Goal: Find specific page/section: Find specific page/section

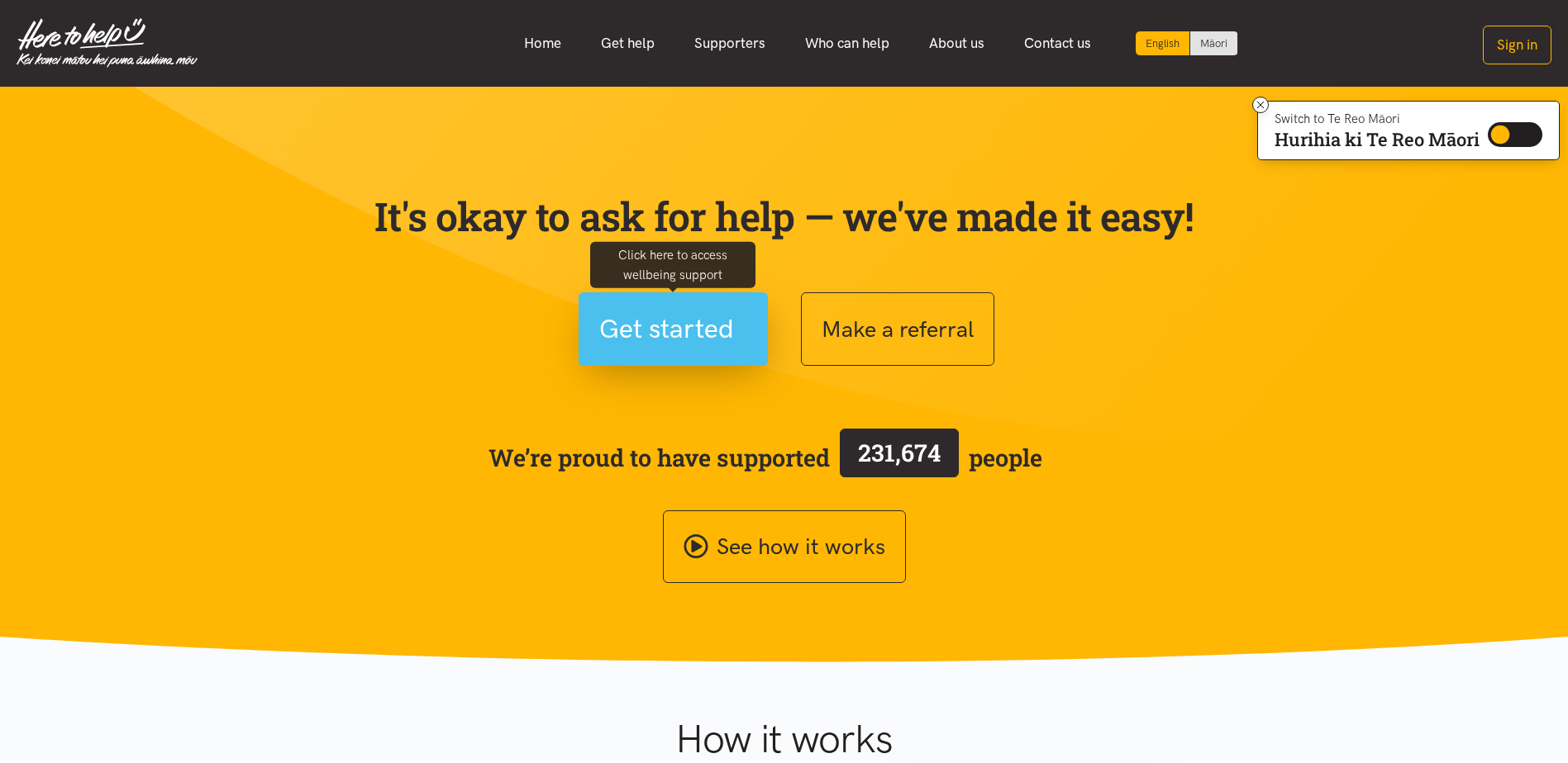
click at [718, 336] on span "Get started" at bounding box center [666, 329] width 135 height 42
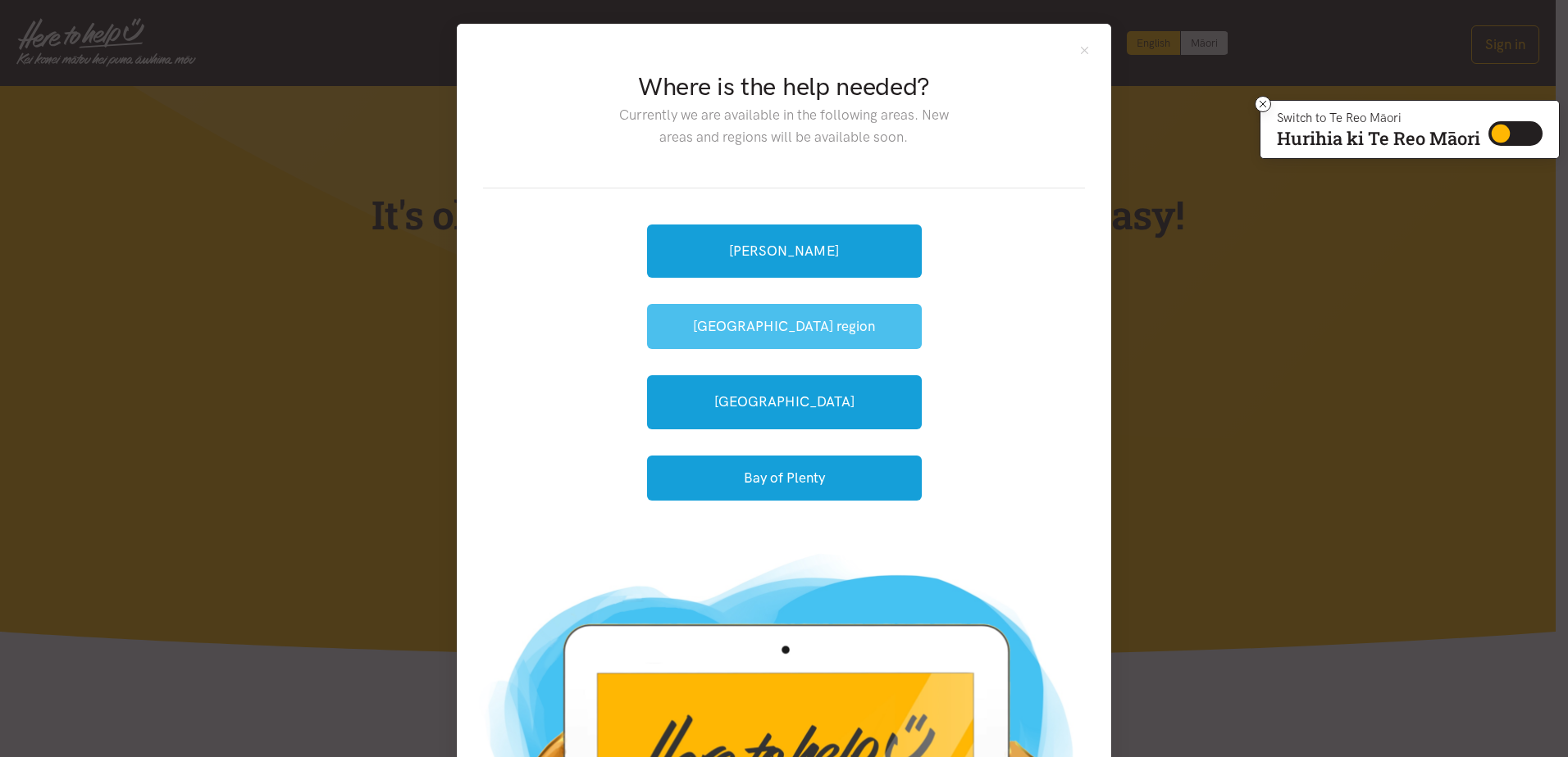
click at [839, 317] on button "[GEOGRAPHIC_DATA] region" at bounding box center [784, 327] width 275 height 45
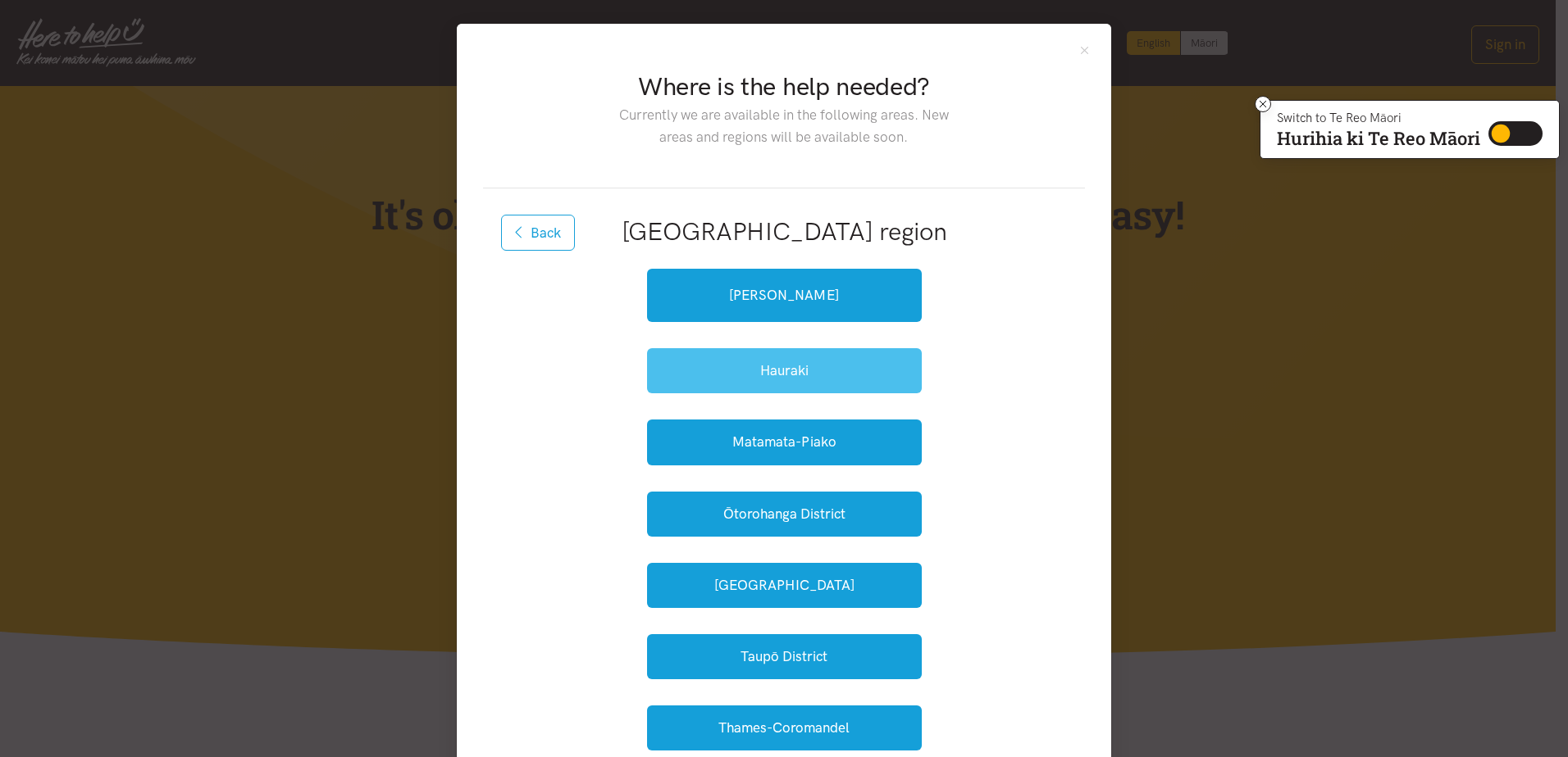
scroll to position [82, 0]
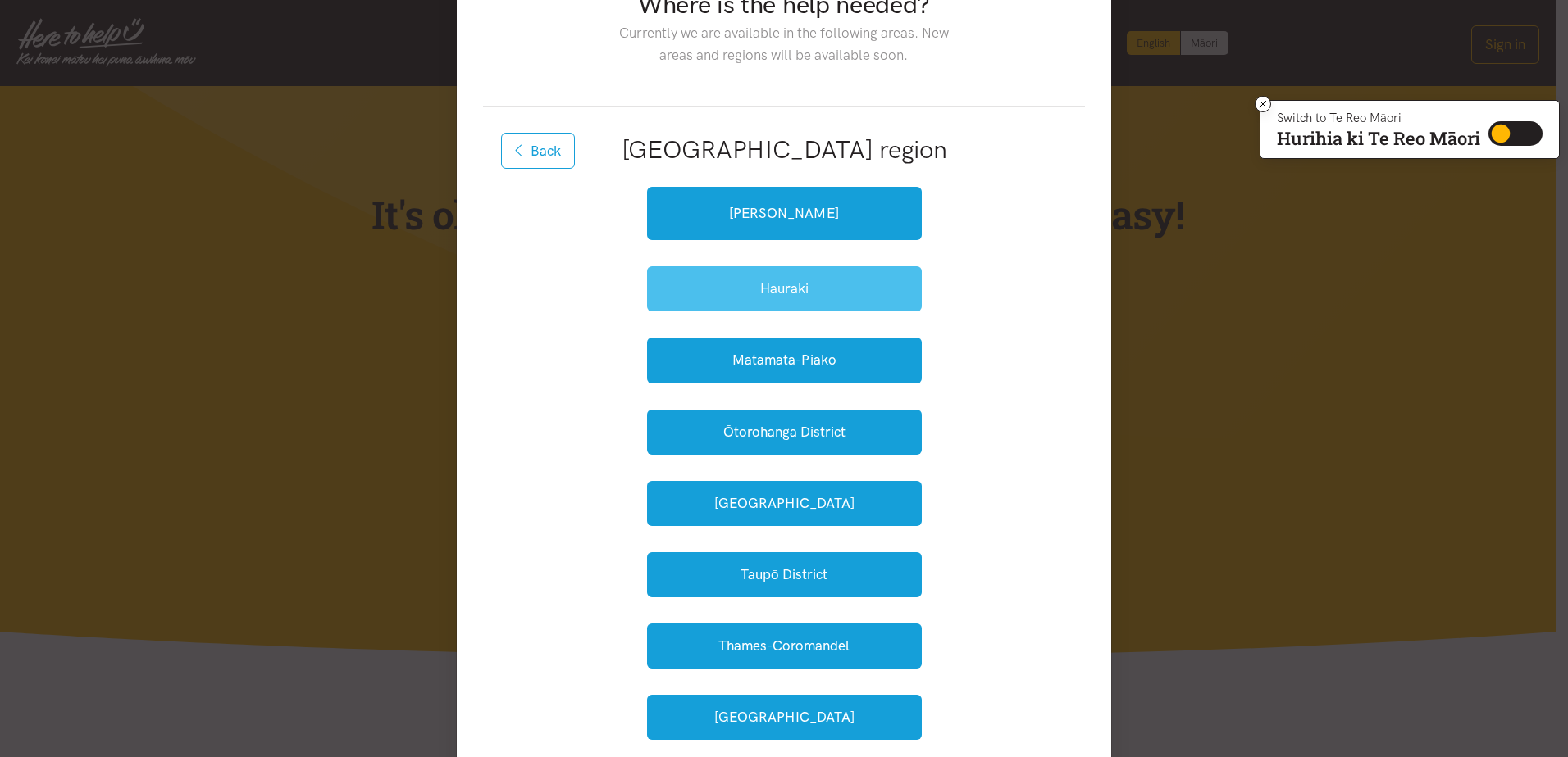
click at [840, 292] on button "Hauraki" at bounding box center [784, 289] width 275 height 45
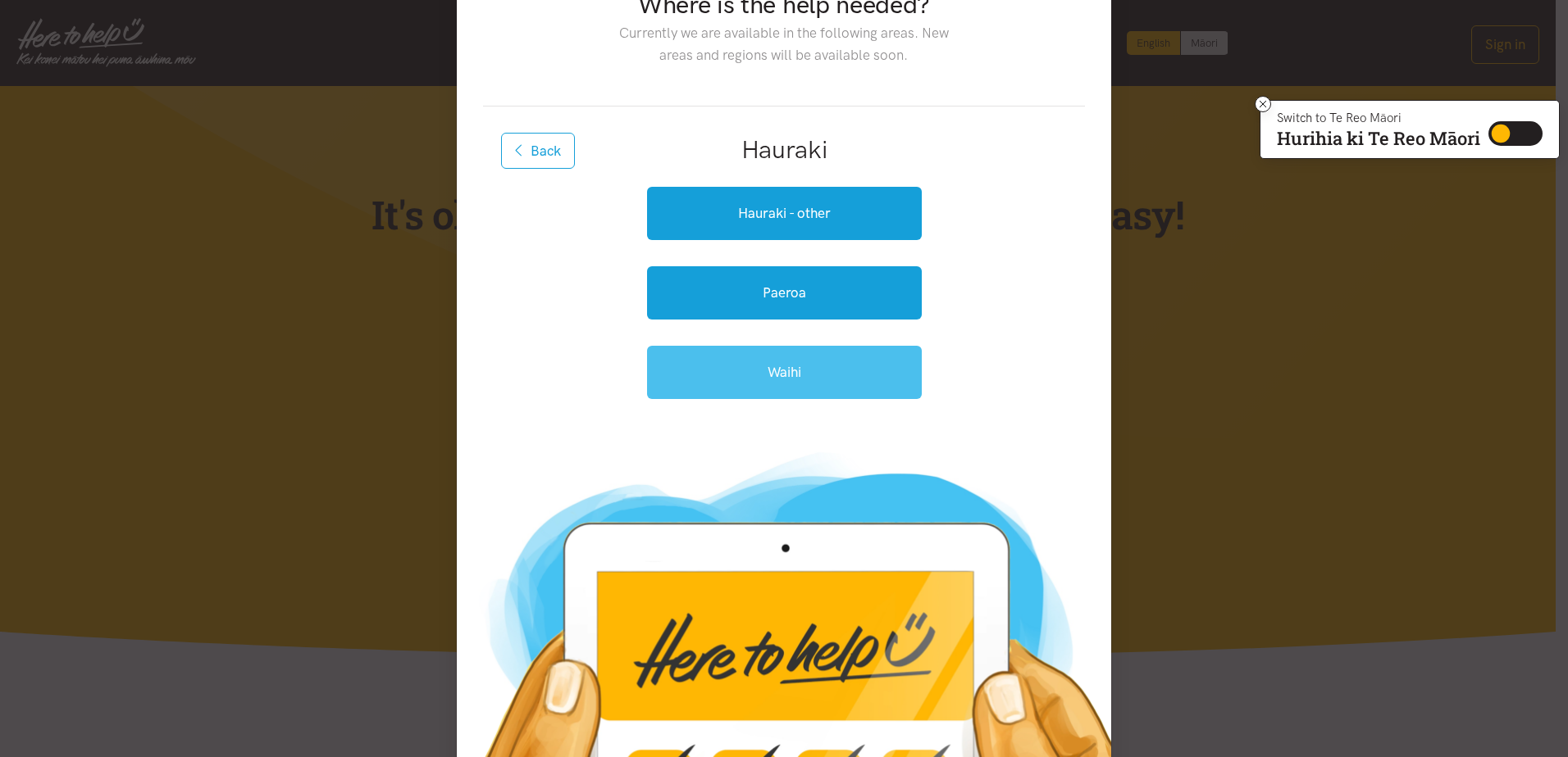
click at [798, 370] on link "Waihi" at bounding box center [784, 372] width 275 height 53
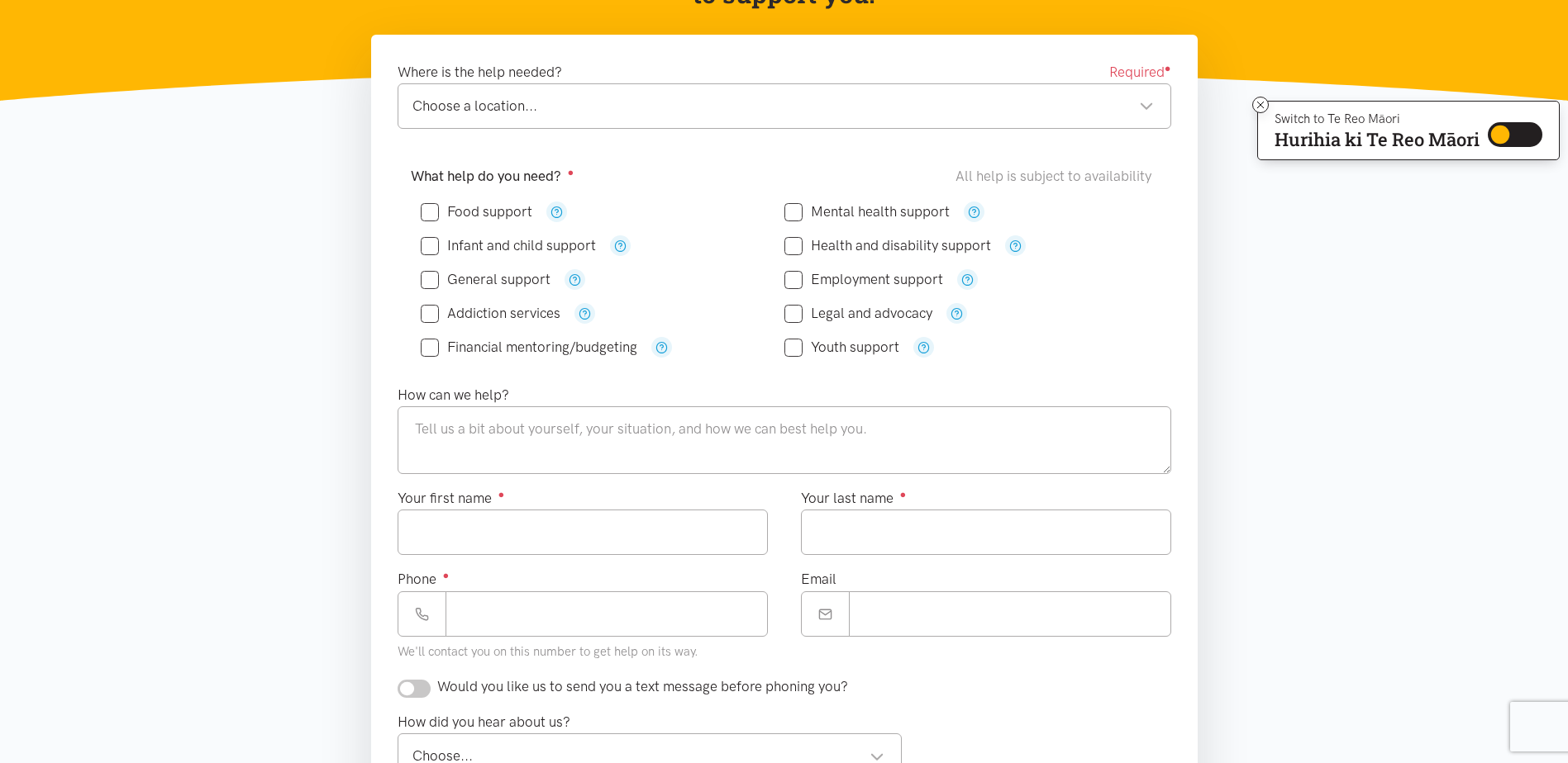
scroll to position [248, 0]
